Goal: Information Seeking & Learning: Learn about a topic

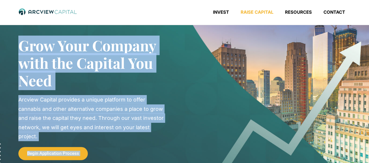
drag, startPoint x: 369, startPoint y: 19, endPoint x: 372, endPoint y: 26, distance: 8.0
click at [369, 26] on html "Invest Raise Capital Resources Contact Menu Invest Raise Capital Resources Cont…" at bounding box center [184, 81] width 369 height 163
drag, startPoint x: 371, startPoint y: 16, endPoint x: 367, endPoint y: 4, distance: 13.0
click at [367, 4] on html "Invest Raise Capital Resources Contact Menu Invest Raise Capital Resources Cont…" at bounding box center [184, 81] width 369 height 163
click at [225, 10] on link "Invest" at bounding box center [221, 12] width 28 height 6
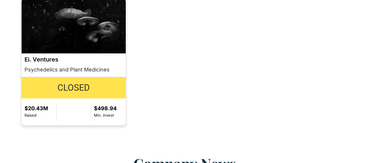
scroll to position [585, 0]
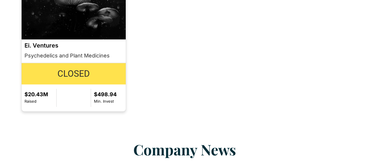
drag, startPoint x: 371, startPoint y: 12, endPoint x: 372, endPoint y: 94, distance: 82.1
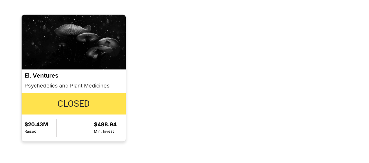
scroll to position [553, 0]
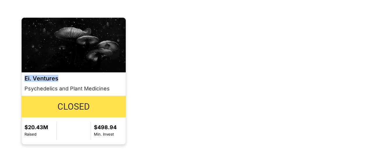
drag, startPoint x: 25, startPoint y: 67, endPoint x: 60, endPoint y: 67, distance: 35.3
click at [60, 75] on h2 "Ei. Ventures" at bounding box center [74, 78] width 99 height 6
copy h2 "Ei. Ventures"
